Goal: Task Accomplishment & Management: Manage account settings

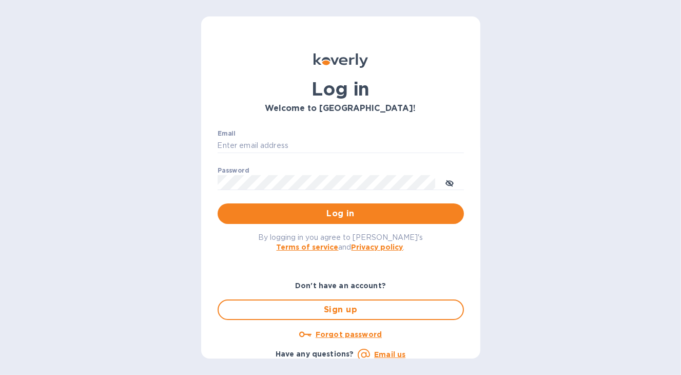
type input "[EMAIL_ADDRESS][DOMAIN_NAME]"
click at [62, 152] on div "Log in Welcome to [GEOGRAPHIC_DATA]! Email [EMAIL_ADDRESS][DOMAIN_NAME] ​ Passw…" at bounding box center [340, 187] width 681 height 375
click at [261, 209] on span "Log in" at bounding box center [341, 213] width 230 height 12
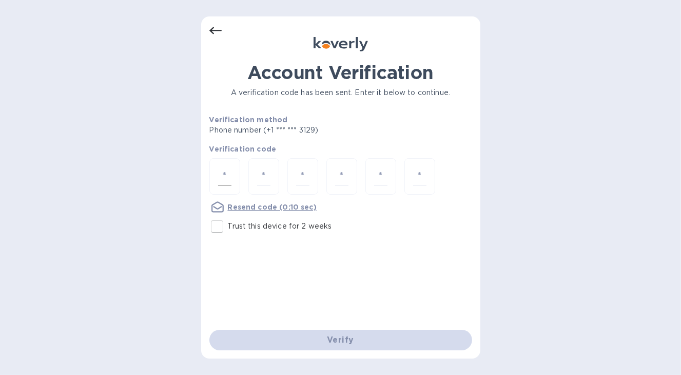
click at [233, 167] on div at bounding box center [224, 176] width 31 height 36
type input "8"
type input "7"
type input "5"
type input "9"
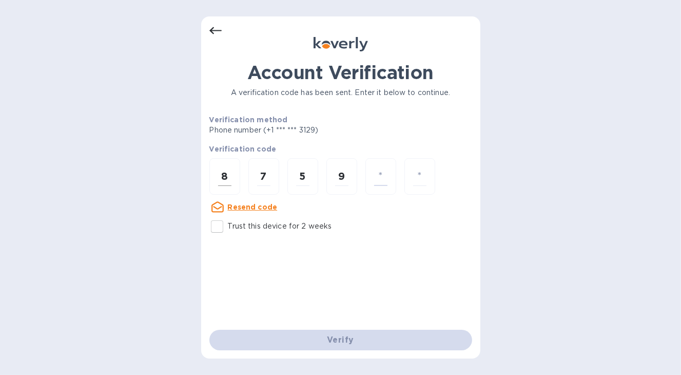
type input "1"
type input "5"
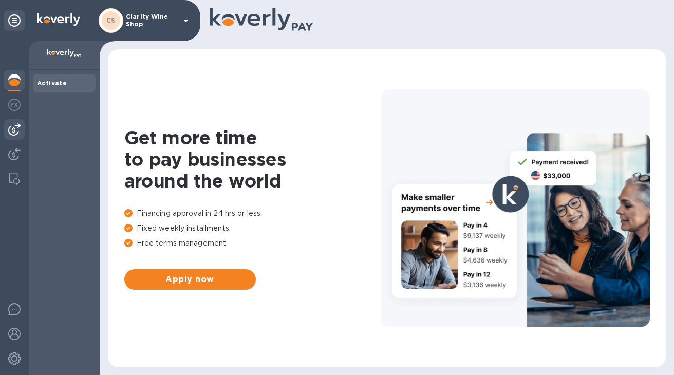
click at [15, 136] on div at bounding box center [14, 129] width 21 height 21
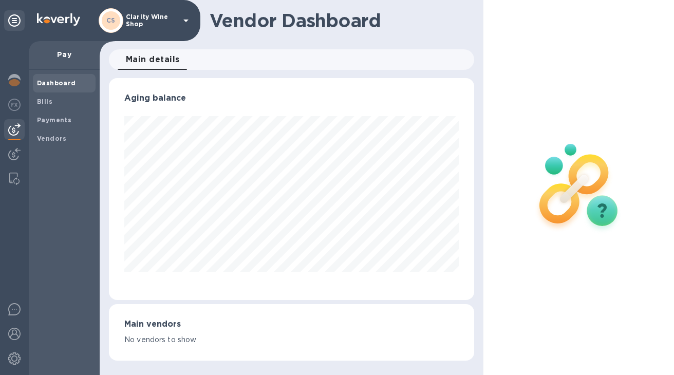
scroll to position [222, 365]
click at [15, 152] on img at bounding box center [14, 154] width 12 height 12
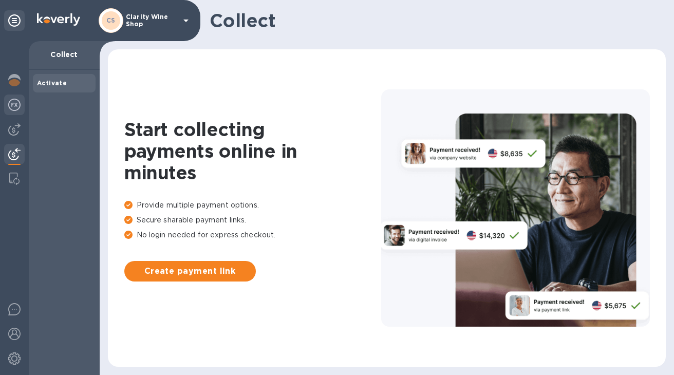
click at [11, 109] on img at bounding box center [14, 105] width 12 height 12
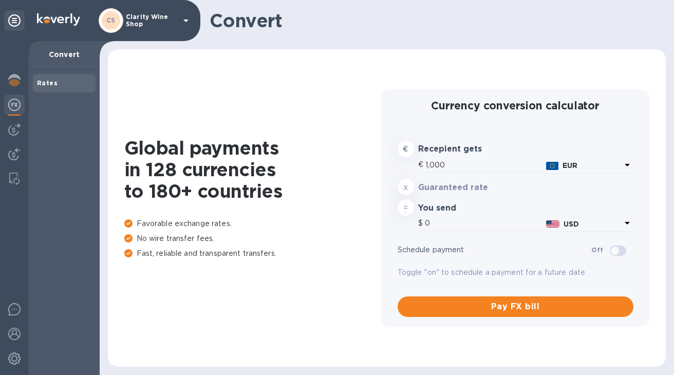
type input "1,186.02"
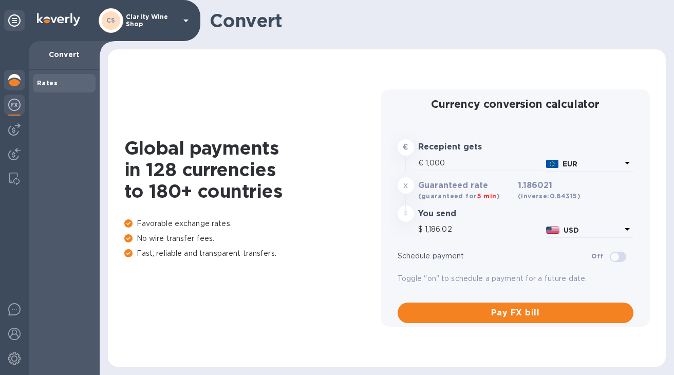
click at [22, 79] on div at bounding box center [14, 81] width 21 height 23
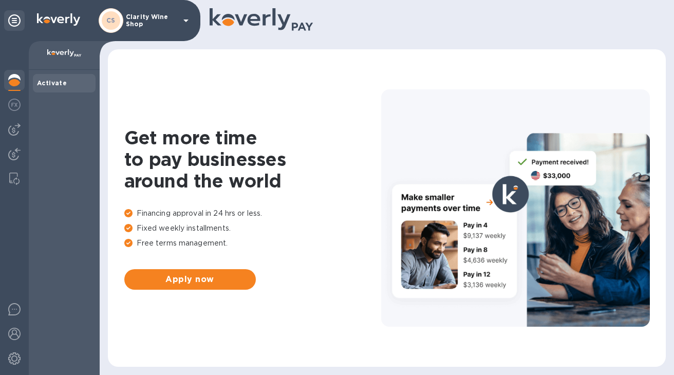
click at [154, 19] on p "Clarity Wine Shop" at bounding box center [151, 20] width 51 height 14
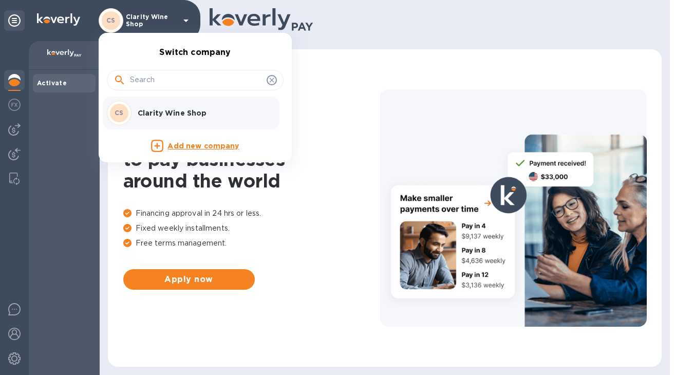
click at [68, 142] on div at bounding box center [337, 187] width 674 height 375
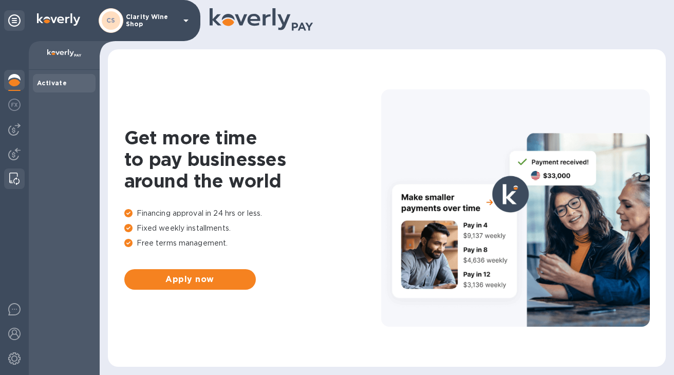
click at [11, 180] on img at bounding box center [14, 179] width 10 height 12
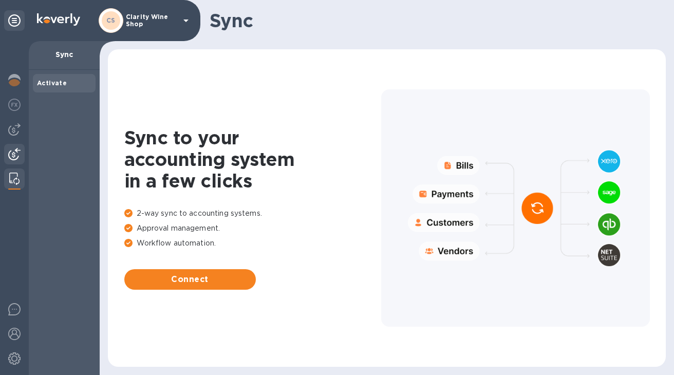
click at [16, 155] on img at bounding box center [14, 154] width 12 height 12
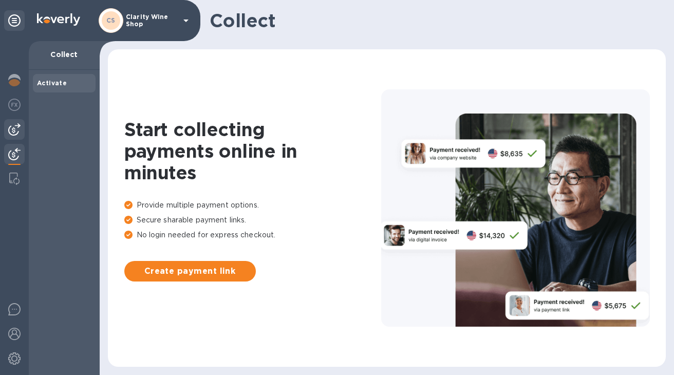
click at [16, 132] on img at bounding box center [14, 129] width 12 height 12
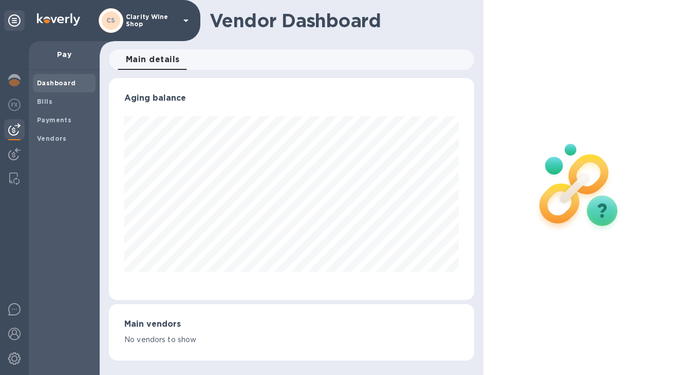
scroll to position [222, 365]
click at [55, 136] on b "Vendors" at bounding box center [52, 139] width 30 height 8
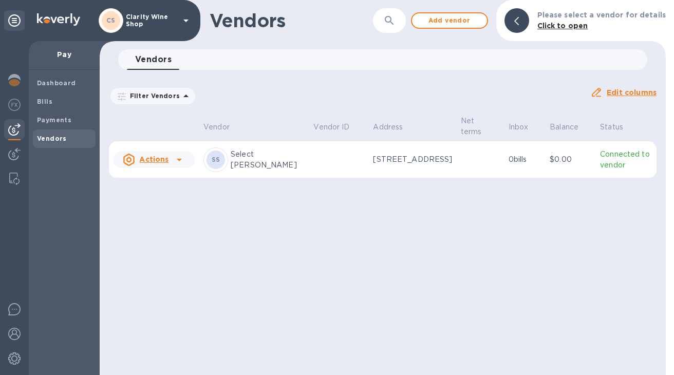
click at [166, 160] on u "Actions" at bounding box center [153, 159] width 29 height 8
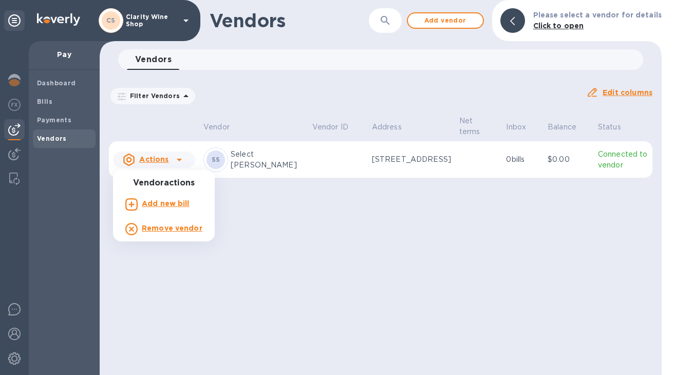
click at [168, 204] on b "Add new bill" at bounding box center [166, 203] width 48 height 8
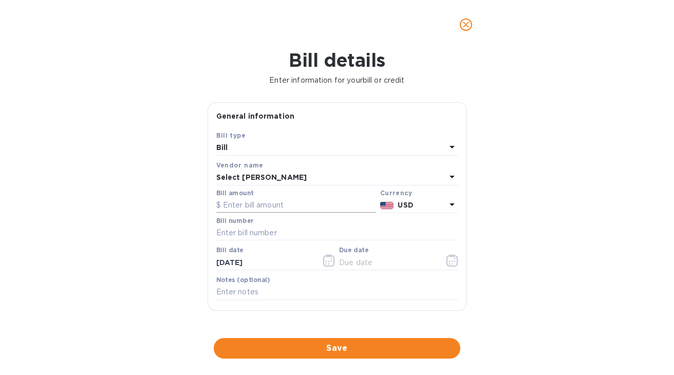
click at [245, 212] on input "text" at bounding box center [296, 205] width 160 height 15
type input "548.64"
click at [262, 240] on input "text" at bounding box center [337, 232] width 242 height 15
type input "264729"
click at [357, 350] on span "Save" at bounding box center [337, 348] width 230 height 12
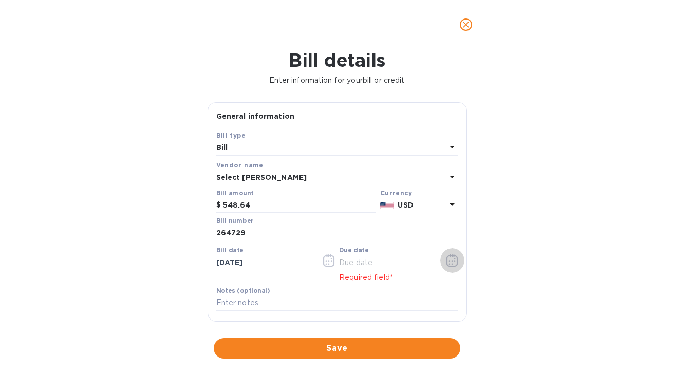
click at [453, 259] on icon "button" at bounding box center [454, 259] width 2 height 2
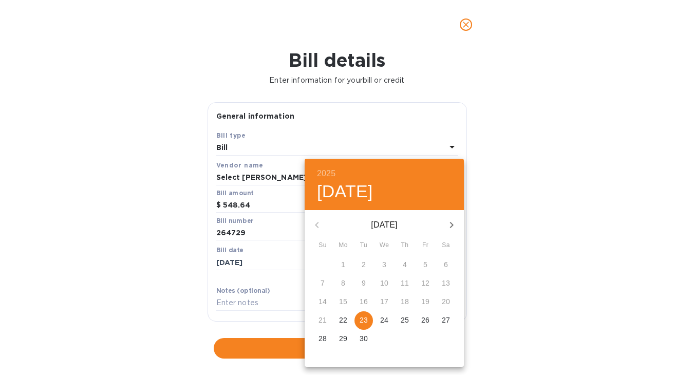
click at [402, 324] on p "25" at bounding box center [404, 320] width 8 height 10
type input "09/25/2025"
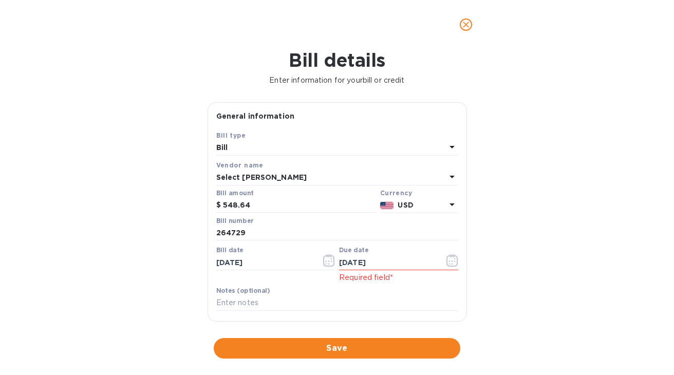
click at [382, 359] on div "Save" at bounding box center [337, 348] width 251 height 25
click at [366, 340] on button "Save" at bounding box center [337, 348] width 246 height 21
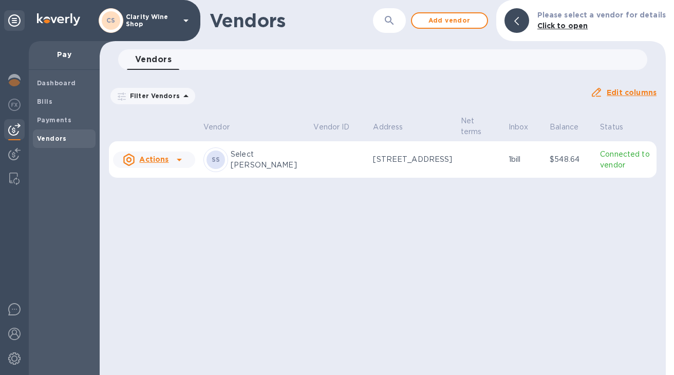
drag, startPoint x: 218, startPoint y: 196, endPoint x: 201, endPoint y: 183, distance: 21.3
click at [218, 196] on div "Vendors ​ Add vendor Please select a vendor for details Click to open Vendors 0…" at bounding box center [383, 187] width 566 height 375
click at [159, 219] on div "Vendors ​ Add vendor Please select a vendor for details Click to open Vendors 0…" at bounding box center [383, 187] width 566 height 375
click at [143, 160] on u "Actions" at bounding box center [153, 159] width 29 height 8
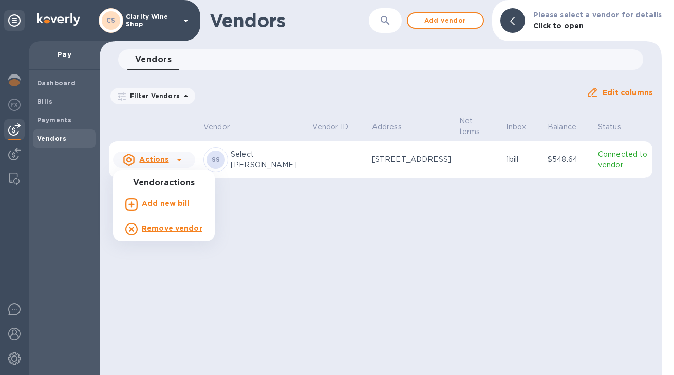
drag, startPoint x: 47, startPoint y: 108, endPoint x: 40, endPoint y: 105, distance: 8.1
click at [47, 108] on div at bounding box center [337, 187] width 674 height 375
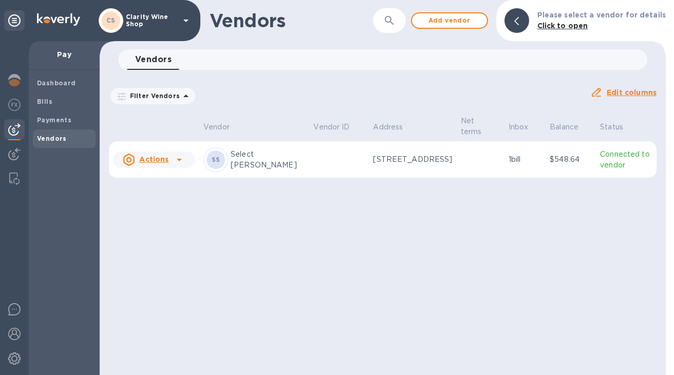
click at [37, 103] on b "Bills" at bounding box center [44, 102] width 15 height 8
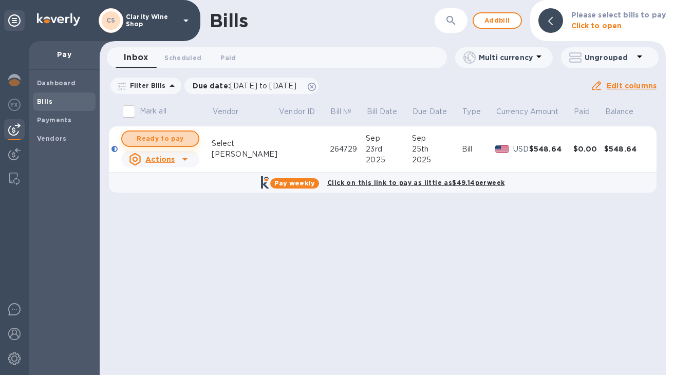
click at [169, 132] on span "Ready to pay" at bounding box center [160, 138] width 60 height 12
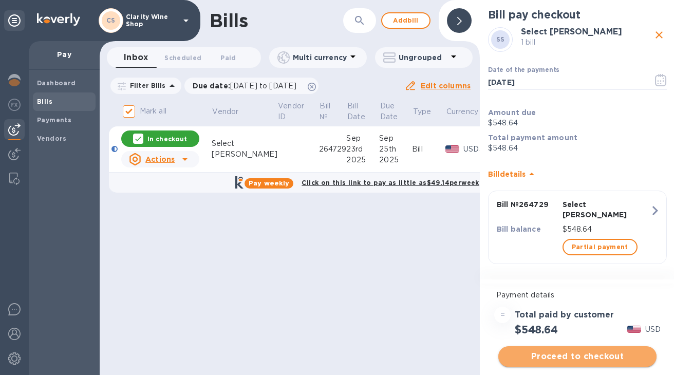
click at [569, 354] on span "Proceed to checkout" at bounding box center [577, 356] width 142 height 12
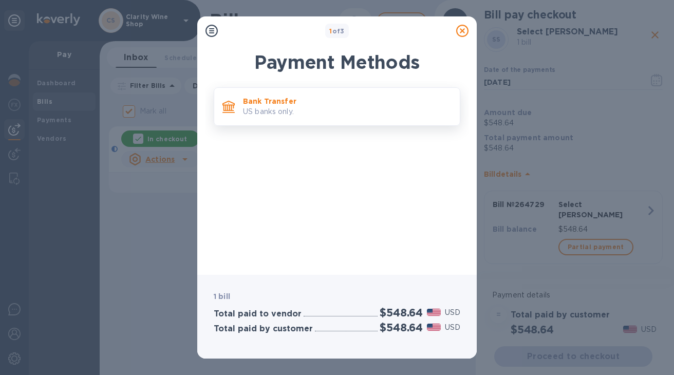
click at [263, 113] on p "US banks only." at bounding box center [347, 111] width 208 height 11
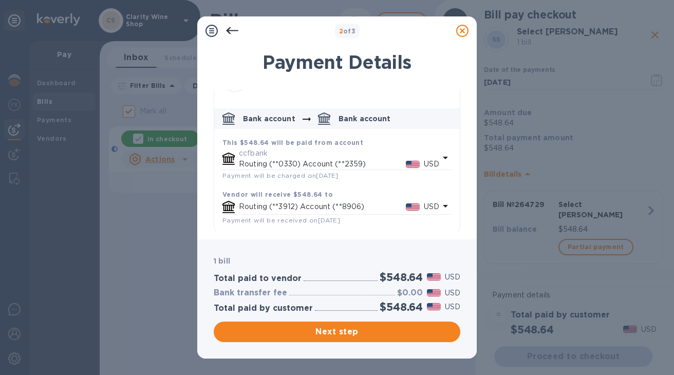
scroll to position [35, 0]
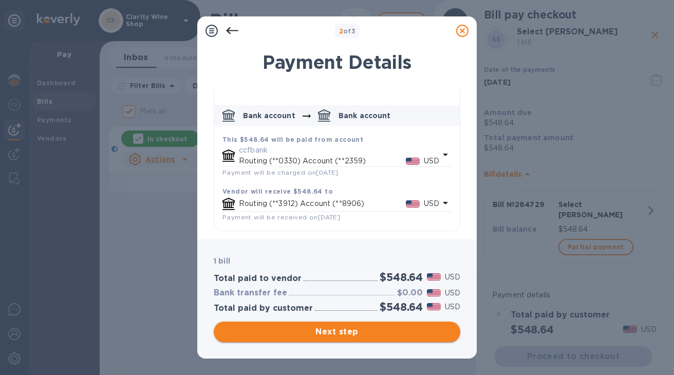
click at [310, 329] on span "Next step" at bounding box center [337, 332] width 230 height 12
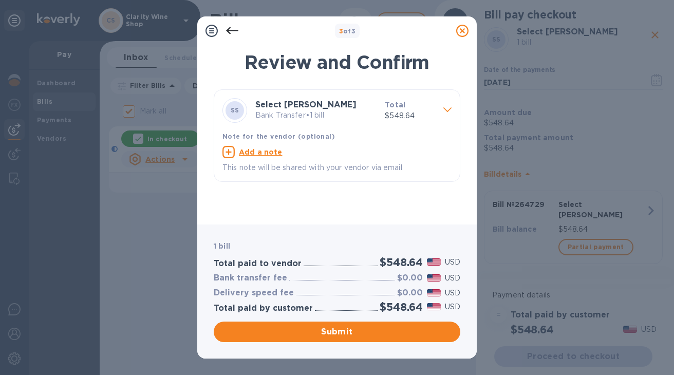
click at [209, 195] on div "Review and Confirm SS Select Sellars Bank Transfer • 1 bill Total $548.64 Note …" at bounding box center [336, 131] width 279 height 185
click at [318, 331] on span "Submit" at bounding box center [337, 332] width 230 height 12
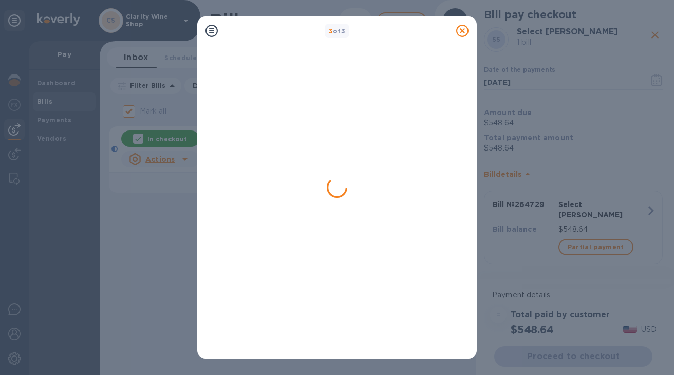
checkbox input "false"
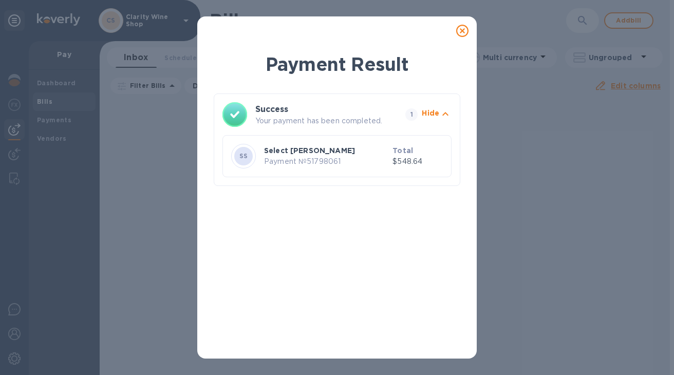
drag, startPoint x: 135, startPoint y: 229, endPoint x: 156, endPoint y: 227, distance: 21.7
click at [136, 229] on div "Payment Result Success Your payment has been completed. 1 Hide SS Select Sellar…" at bounding box center [337, 187] width 674 height 375
click at [460, 30] on icon at bounding box center [462, 31] width 12 height 12
